Goal: Transaction & Acquisition: Purchase product/service

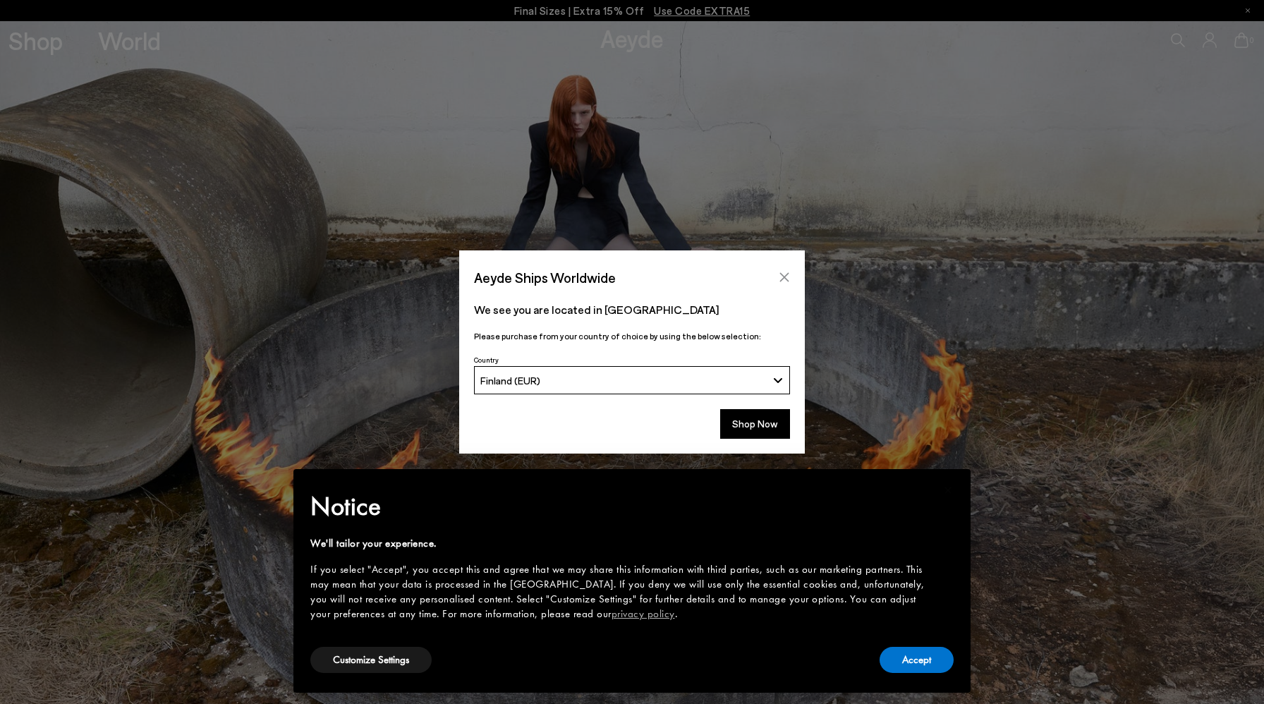
click at [786, 273] on icon "Close" at bounding box center [784, 277] width 11 height 11
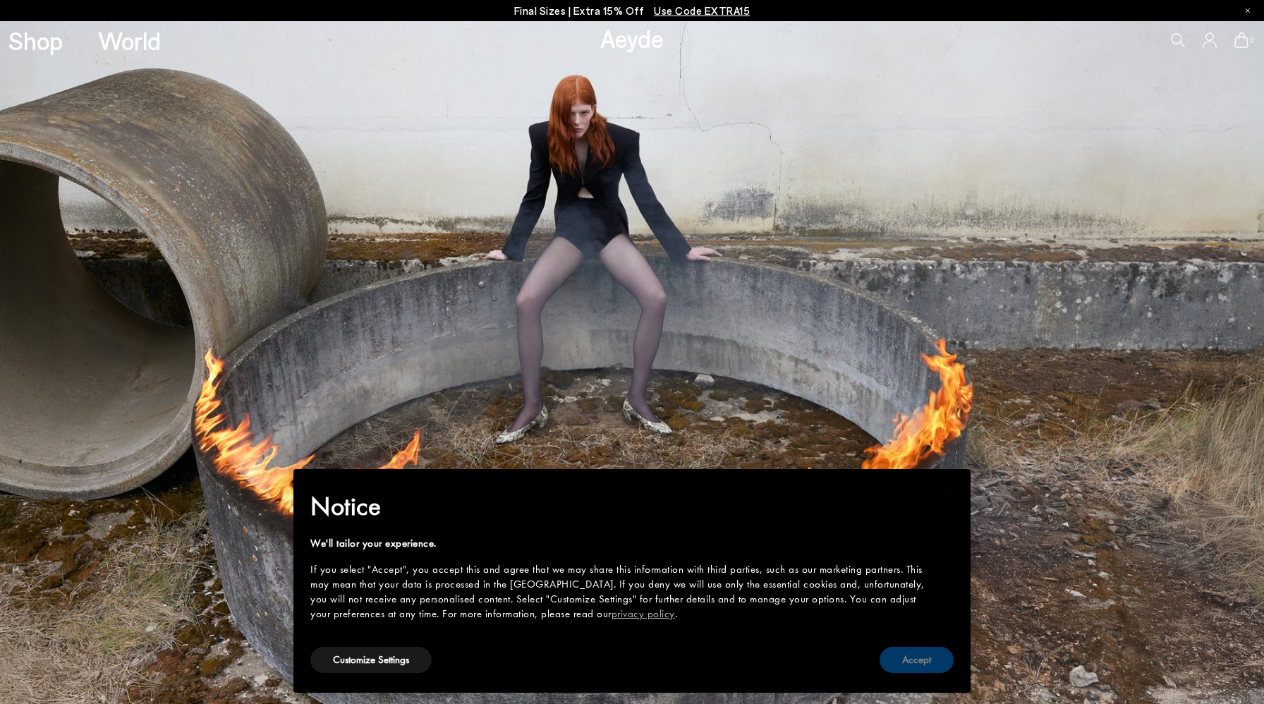
click at [918, 660] on button "Accept" at bounding box center [917, 660] width 74 height 26
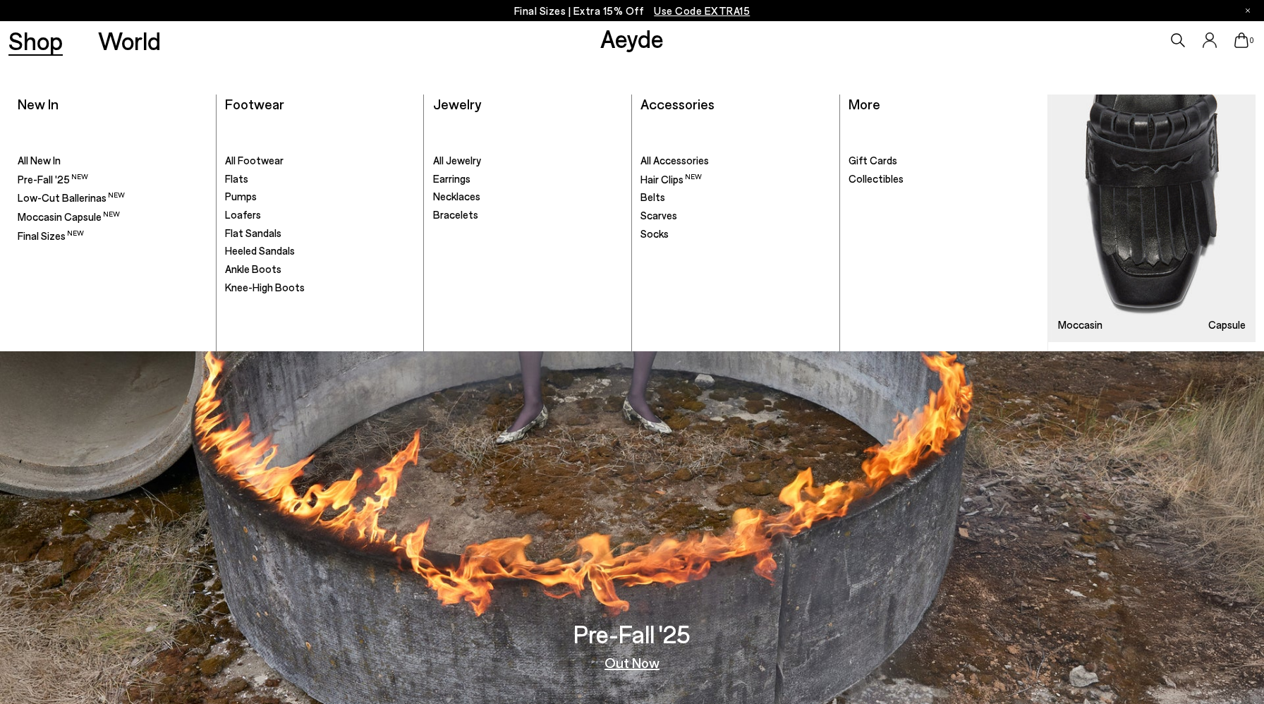
click at [17, 35] on link "Shop" at bounding box center [35, 40] width 54 height 25
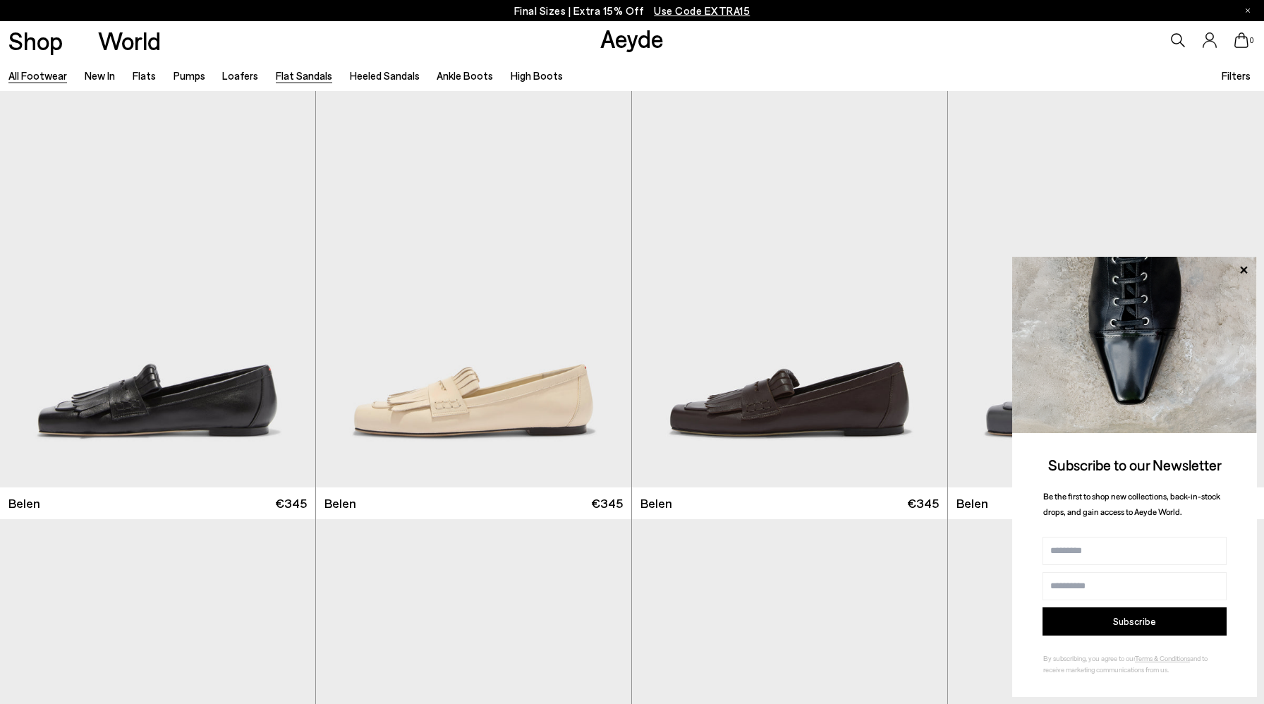
click at [315, 78] on link "Flat Sandals" at bounding box center [304, 75] width 56 height 13
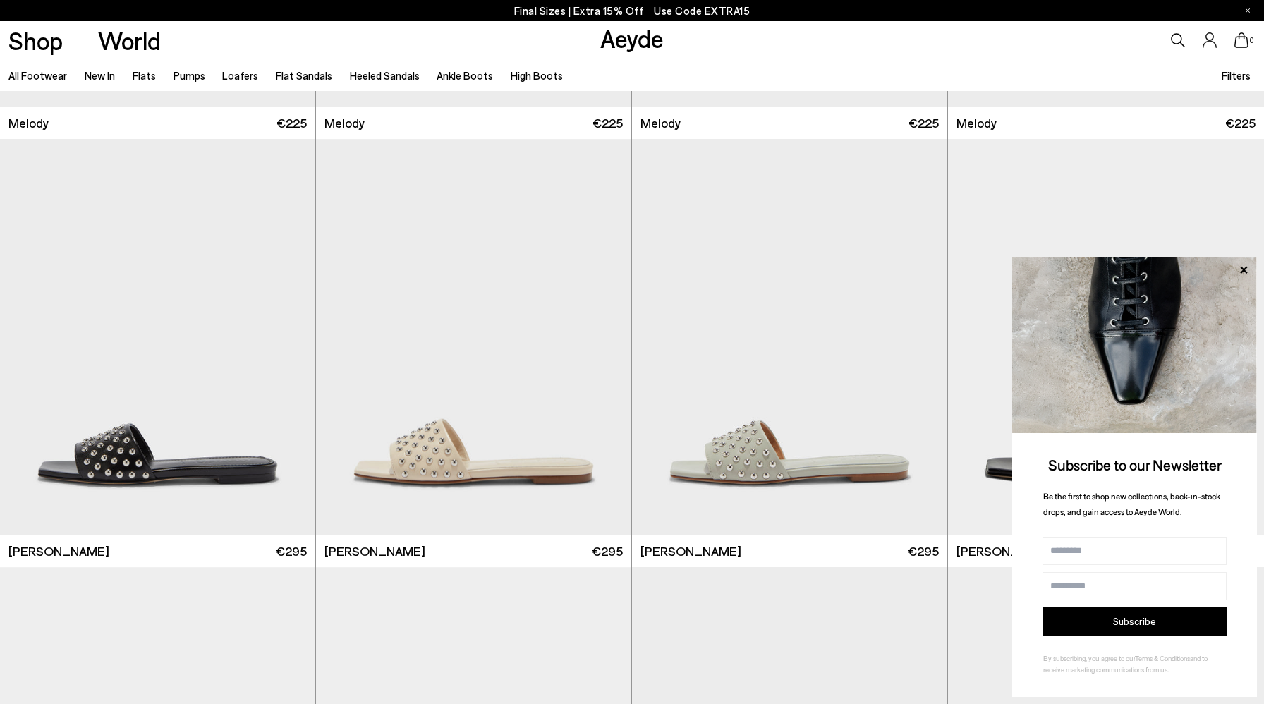
scroll to position [643, 0]
